Goal: Task Accomplishment & Management: Use online tool/utility

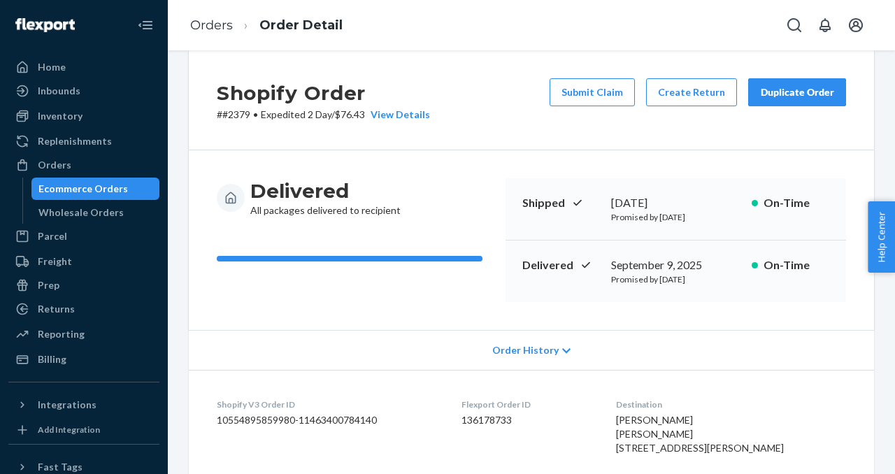
scroll to position [35, 0]
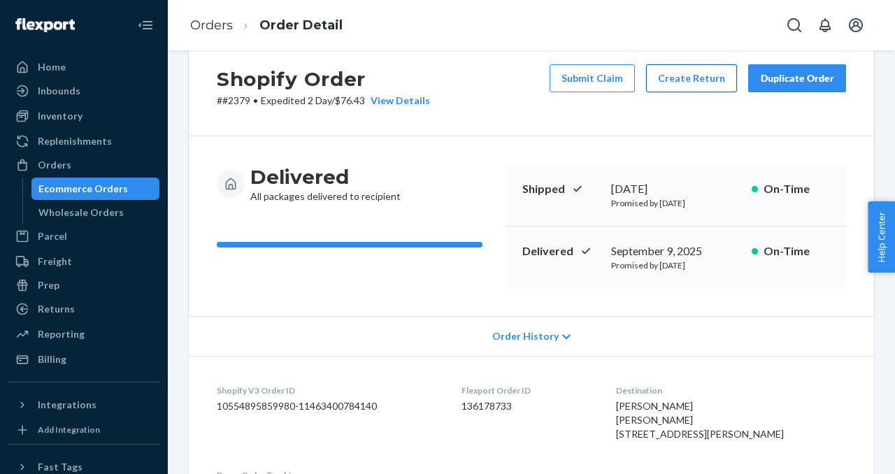
click at [697, 81] on button "Create Return" at bounding box center [691, 78] width 91 height 28
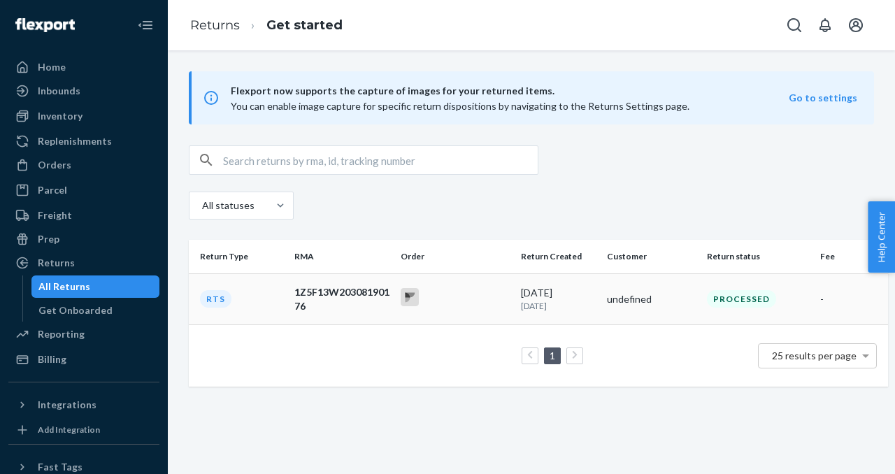
click at [468, 305] on div at bounding box center [455, 299] width 108 height 22
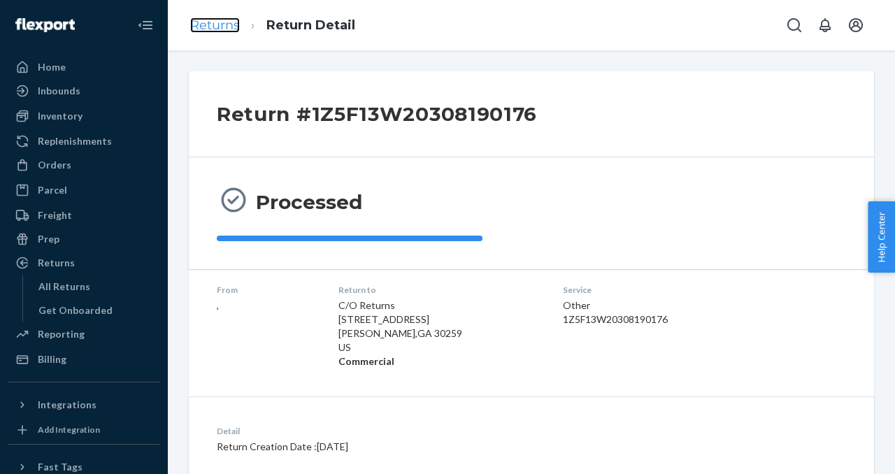
click at [231, 28] on link "Returns" at bounding box center [215, 24] width 50 height 15
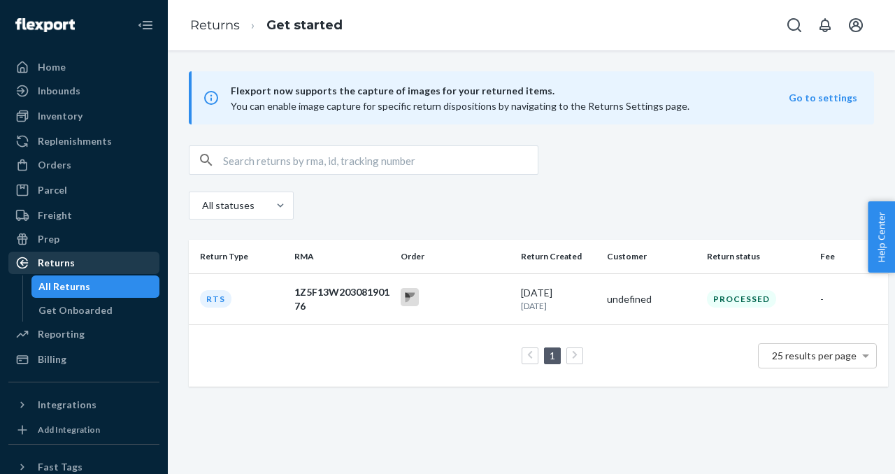
click at [71, 264] on div "Returns" at bounding box center [56, 263] width 37 height 14
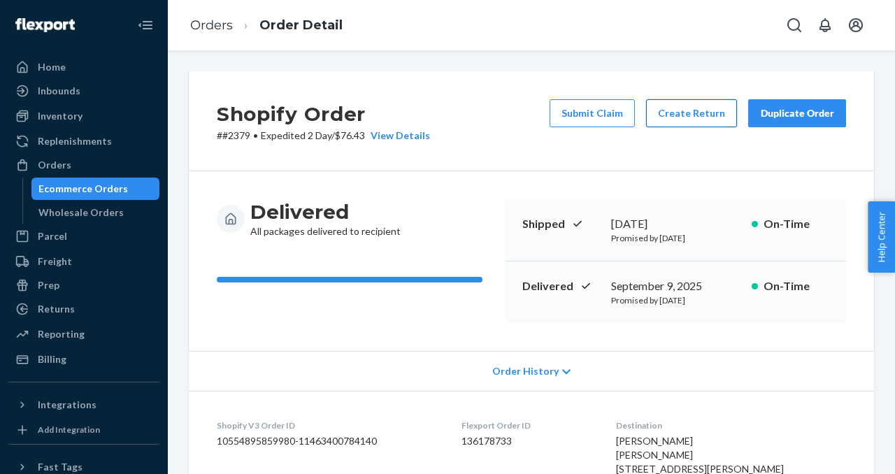
click at [711, 112] on button "Create Return" at bounding box center [691, 113] width 91 height 28
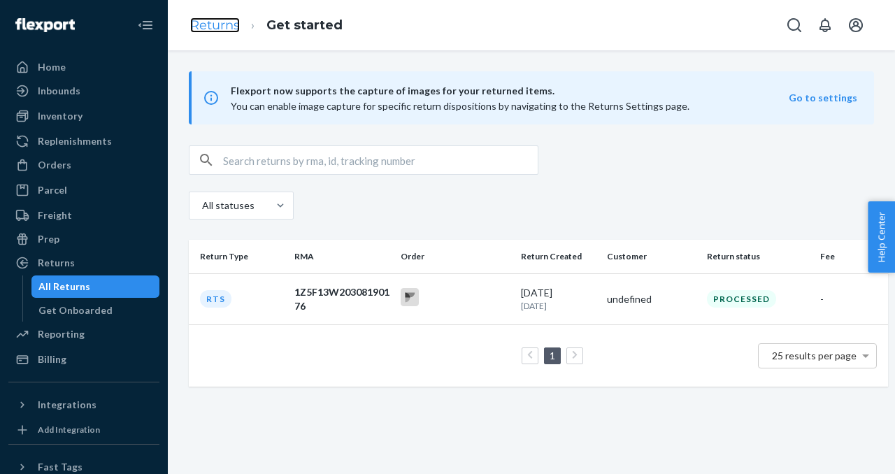
click at [228, 31] on link "Returns" at bounding box center [215, 24] width 50 height 15
click at [78, 262] on div "Returns" at bounding box center [84, 263] width 148 height 20
click at [818, 102] on button "Go to settings" at bounding box center [823, 98] width 69 height 14
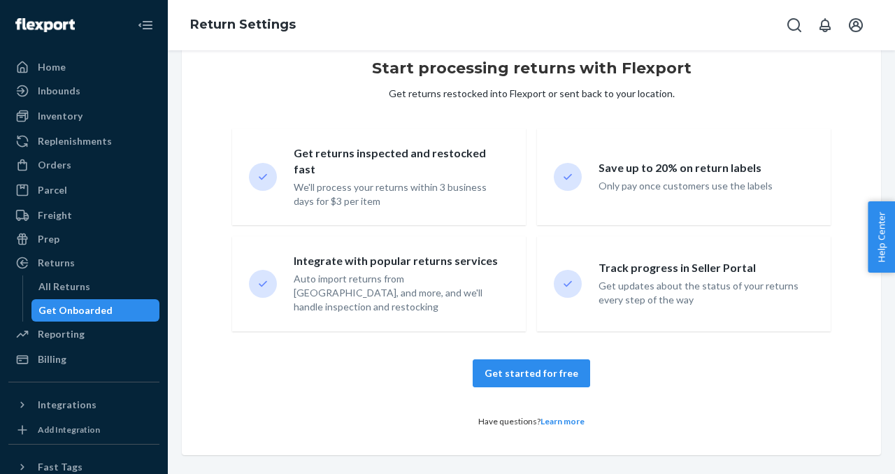
scroll to position [138, 0]
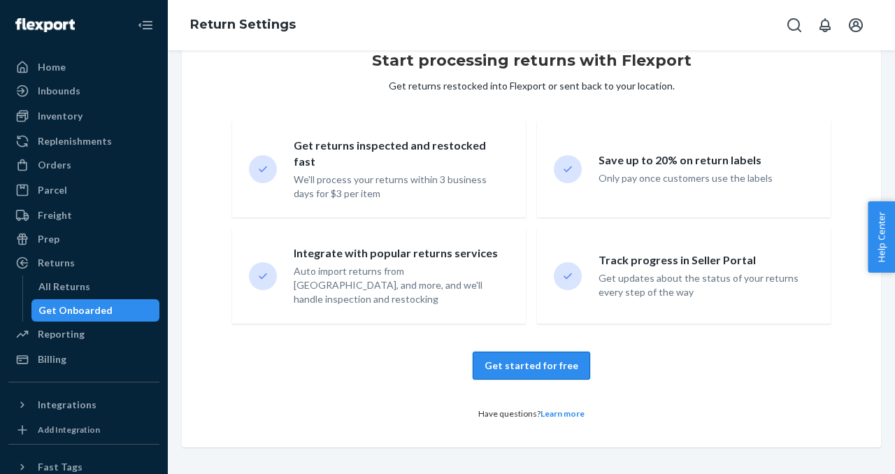
click at [550, 362] on button "Get started for free" at bounding box center [532, 366] width 118 height 28
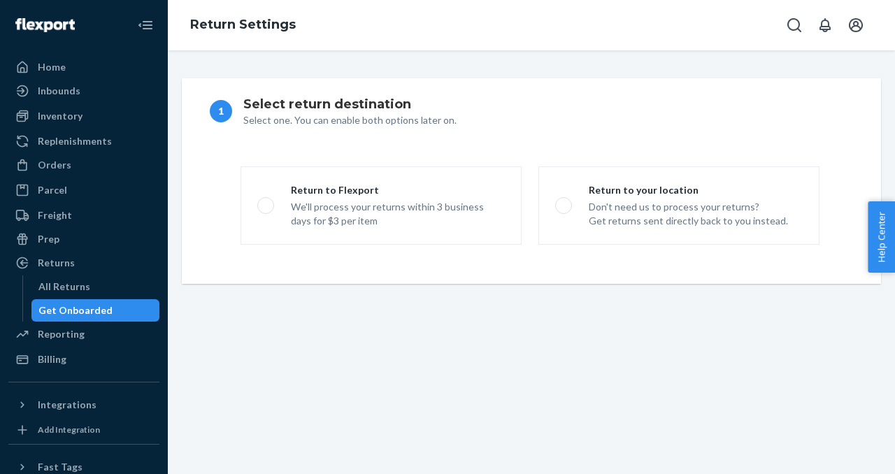
scroll to position [0, 0]
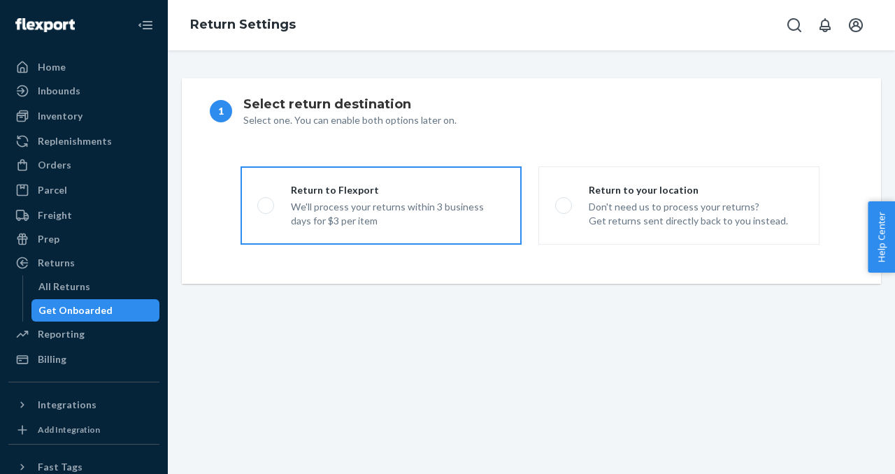
click at [483, 227] on div "We'll process your returns within 3 business days for $3 per item" at bounding box center [398, 214] width 214 height 28
click at [267, 211] on input "Return to Flexport We'll process your returns within 3 business days for $3 per…" at bounding box center [261, 205] width 9 height 9
radio input "true"
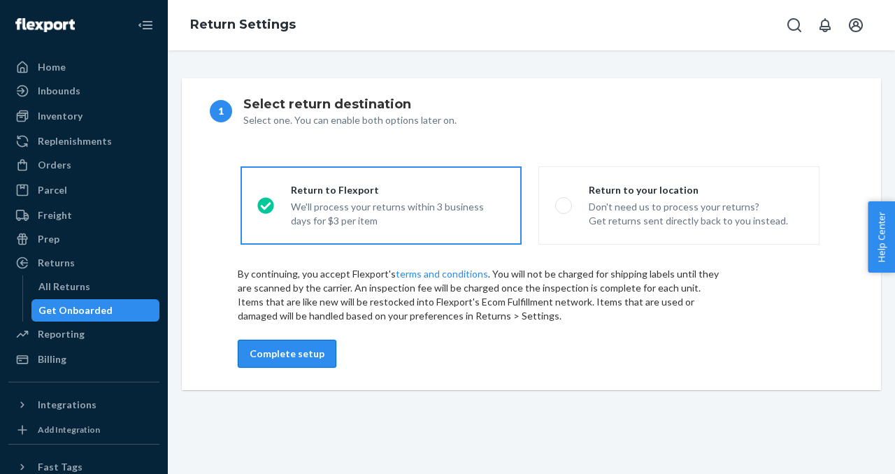
click at [295, 353] on button "Complete setup" at bounding box center [287, 354] width 99 height 28
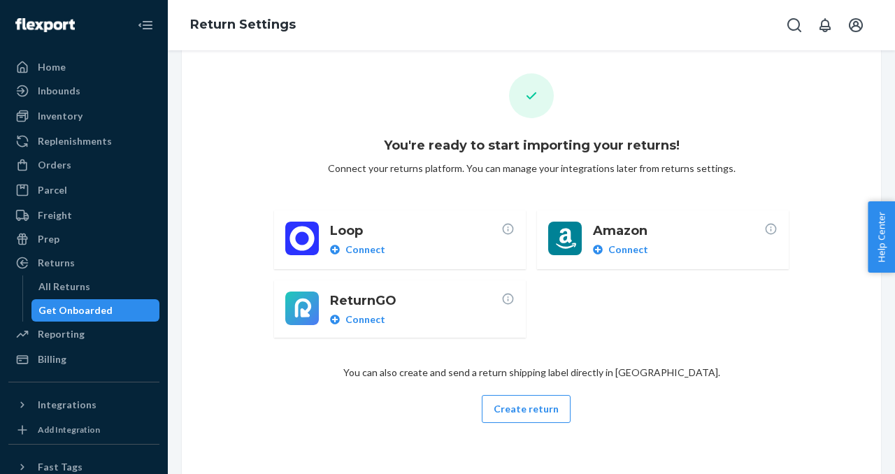
scroll to position [53, 0]
click at [530, 406] on button "Create return" at bounding box center [526, 409] width 89 height 28
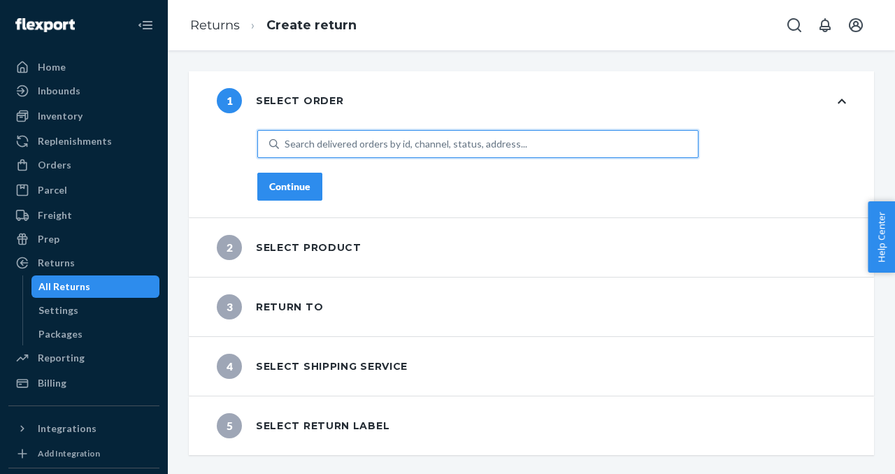
click at [471, 141] on div "Search delivered orders by id, channel, status, address..." at bounding box center [406, 144] width 243 height 14
click at [286, 141] on input "0 results available. Use Up and Down to choose options, press Enter to select t…" at bounding box center [285, 144] width 1 height 14
type input "2379"
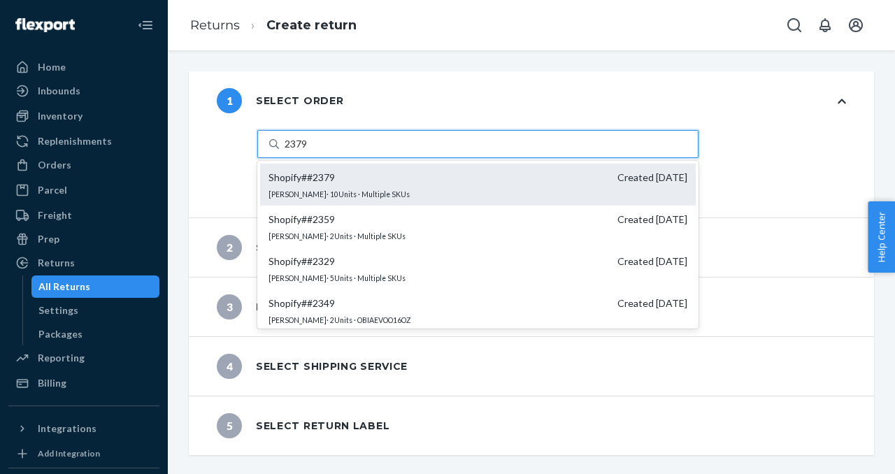
click at [346, 194] on sub "ahmad Alsaif · 10 Units · Multiple SKUs" at bounding box center [339, 194] width 141 height 8
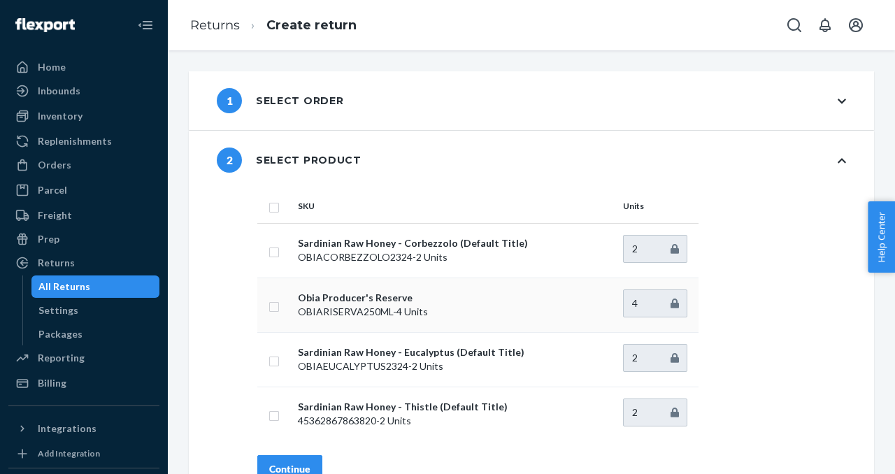
click at [338, 315] on p "OBIARISERVA250ML - 4 Units" at bounding box center [455, 312] width 314 height 14
click at [281, 309] on td at bounding box center [274, 305] width 35 height 55
click at [271, 309] on input "checkbox" at bounding box center [274, 305] width 11 height 15
checkbox input "true"
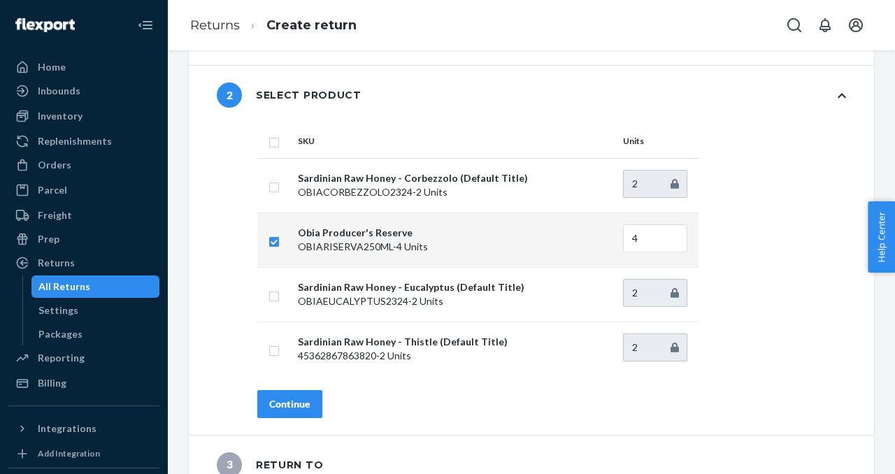
click at [310, 403] on div "Continue" at bounding box center [289, 404] width 41 height 14
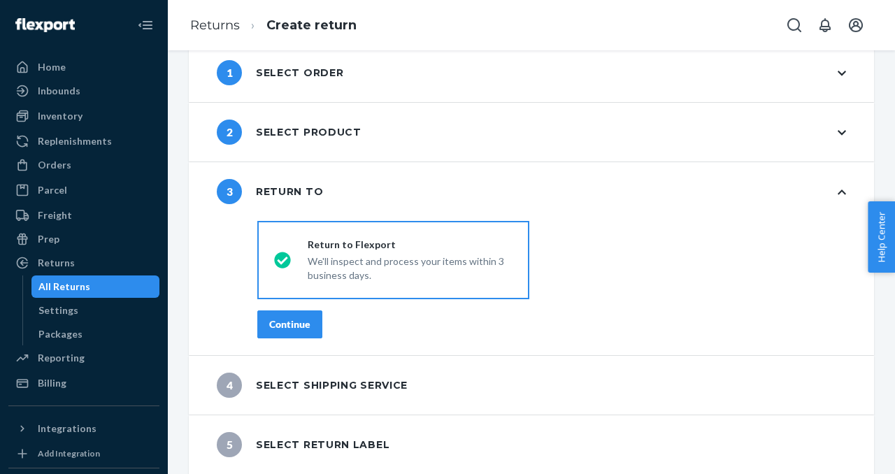
click at [304, 322] on div "Continue" at bounding box center [289, 325] width 41 height 14
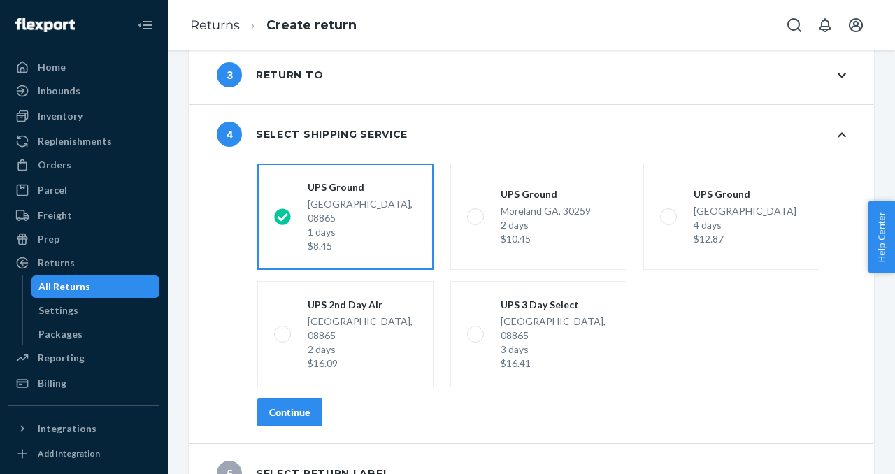
scroll to position [145, 0]
click at [299, 405] on div "Continue" at bounding box center [289, 412] width 41 height 14
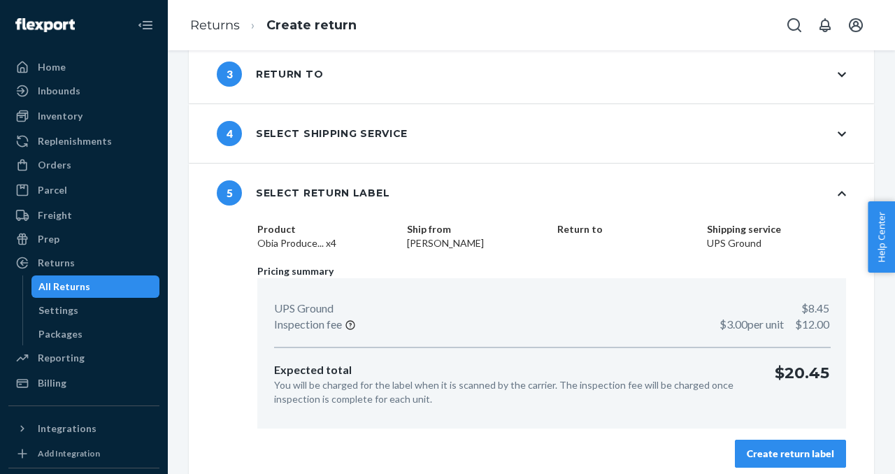
scroll to position [155, 0]
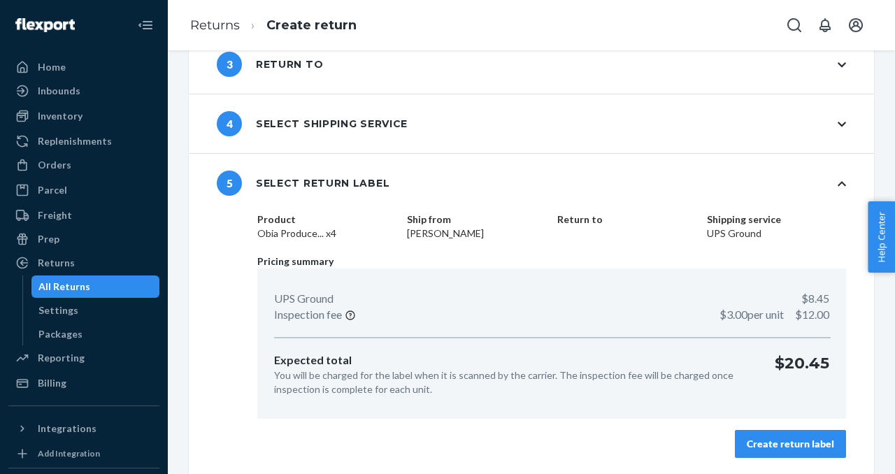
click at [770, 439] on div "Create return label" at bounding box center [790, 444] width 87 height 14
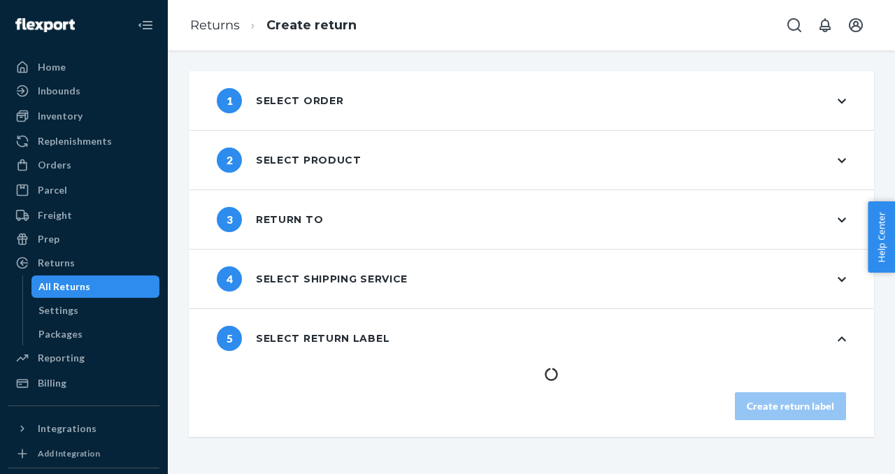
scroll to position [0, 0]
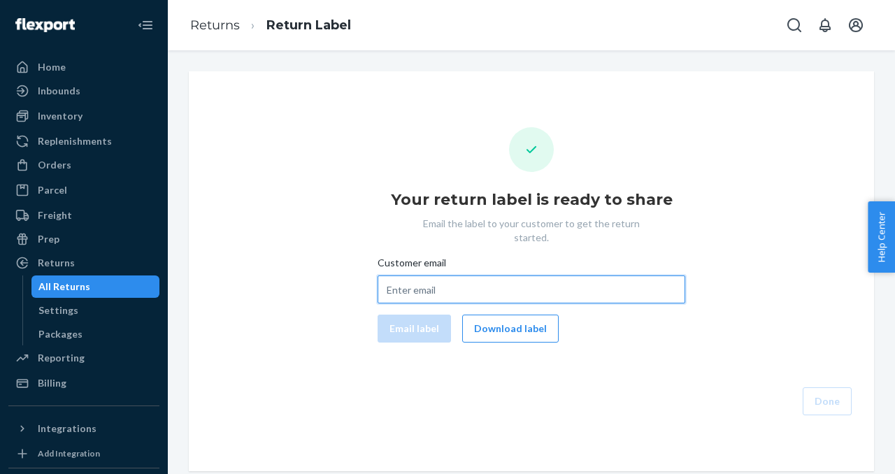
click at [475, 276] on input "Customer email" at bounding box center [532, 290] width 308 height 28
paste input "alsaifamohamad@gmail.com"
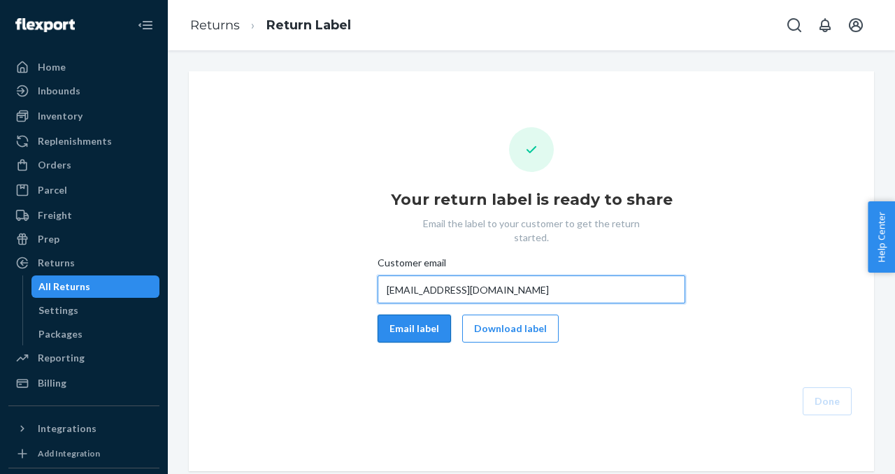
type input "alsaifamohamad@gmail.com"
click at [407, 315] on button "Email label" at bounding box center [414, 329] width 73 height 28
